Goal: Transaction & Acquisition: Purchase product/service

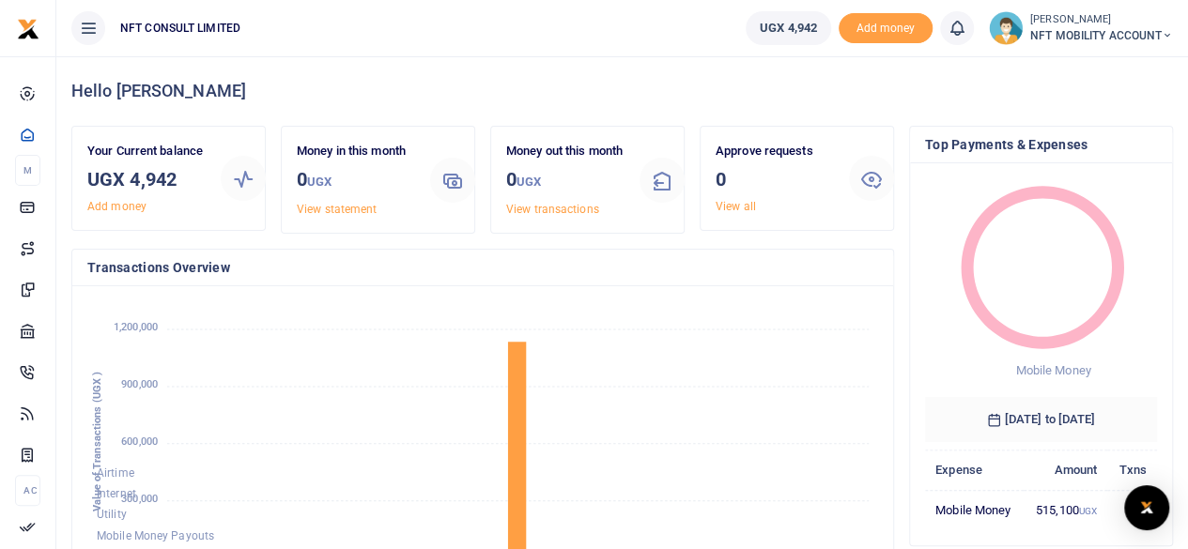
scroll to position [15, 15]
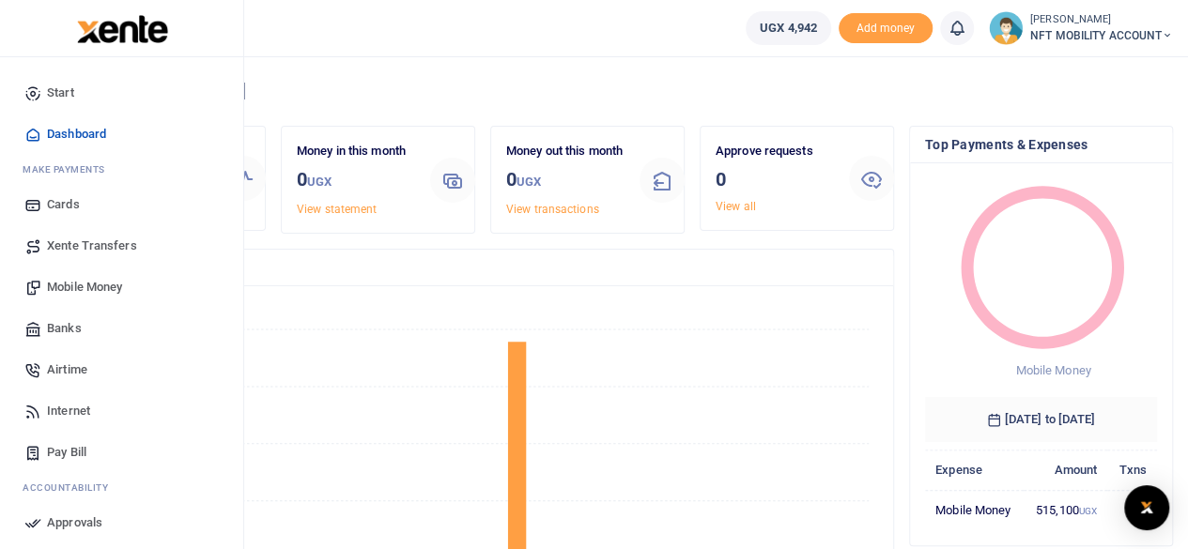
click at [53, 248] on span "Xente Transfers" at bounding box center [92, 246] width 90 height 19
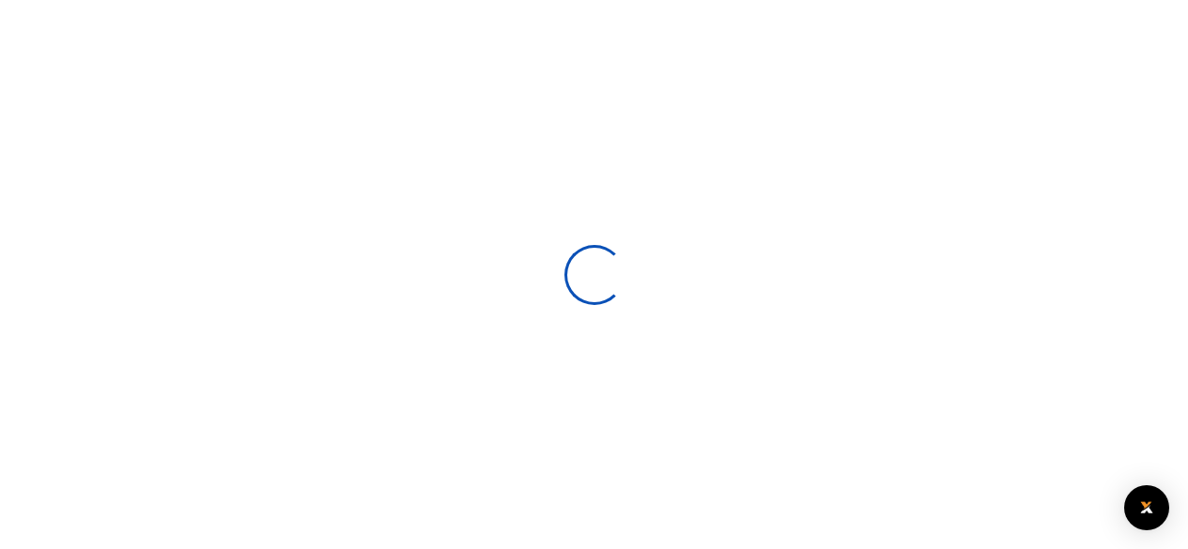
select select
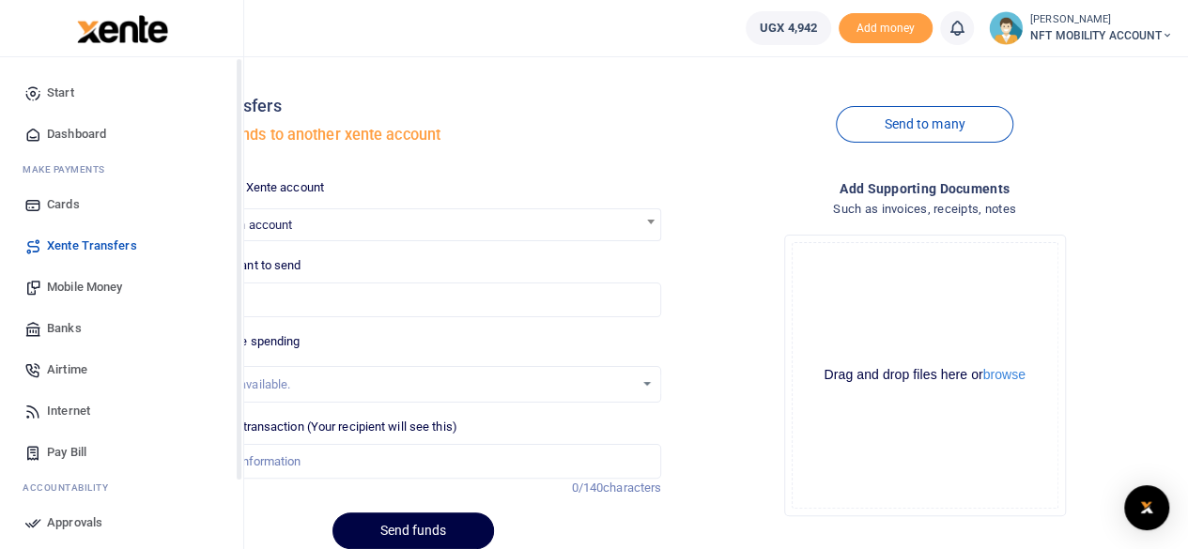
click at [53, 285] on span "Mobile Money" at bounding box center [84, 287] width 75 height 19
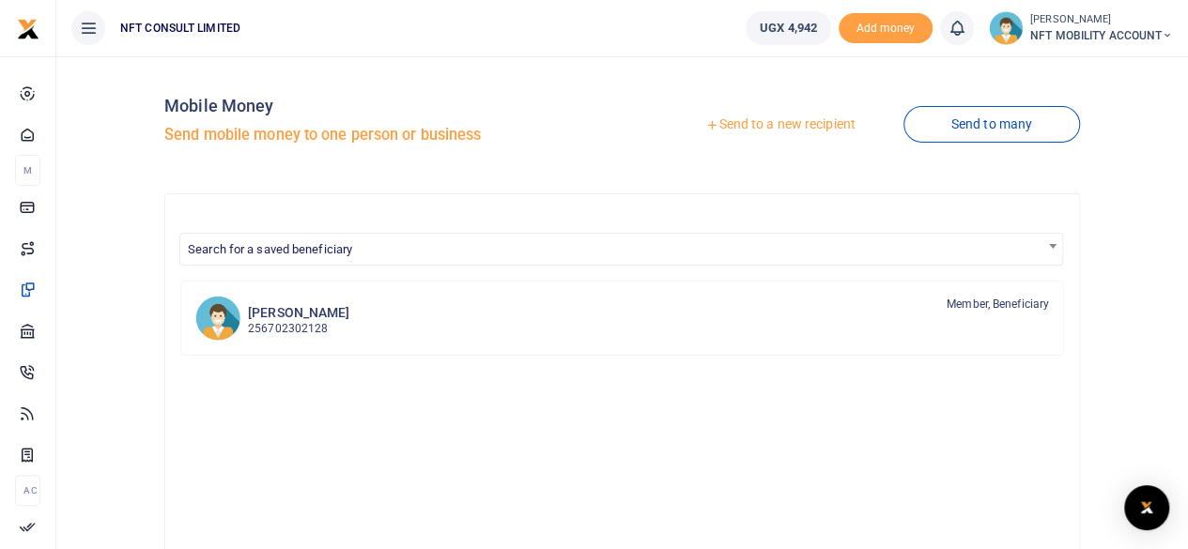
click at [732, 128] on link "Send to a new recipient" at bounding box center [779, 125] width 245 height 34
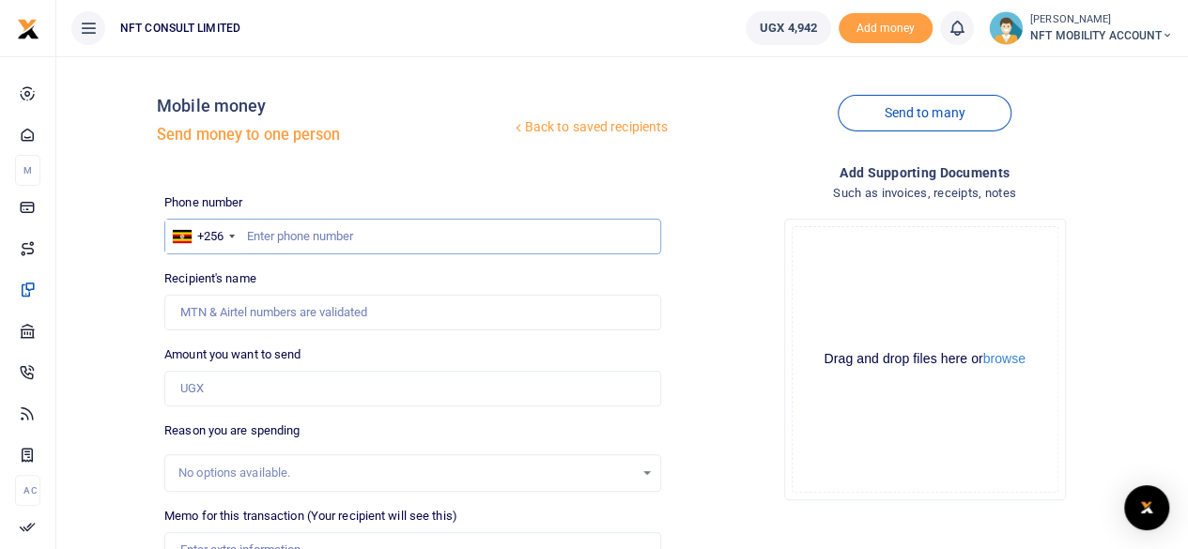
click at [304, 230] on input "text" at bounding box center [412, 237] width 497 height 36
paste input "0760518519"
type input "0760518519"
type input "Yassin Ntalo"
type input "0760518519"
